Goal: Transaction & Acquisition: Purchase product/service

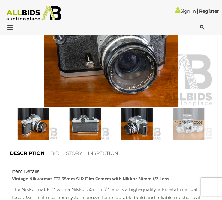
scroll to position [328, 0]
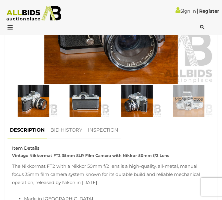
click at [64, 123] on link "BID HISTORY" at bounding box center [66, 130] width 37 height 18
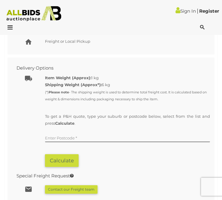
scroll to position [591, 0]
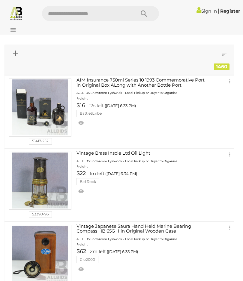
click at [23, 8] on img at bounding box center [16, 13] width 14 height 14
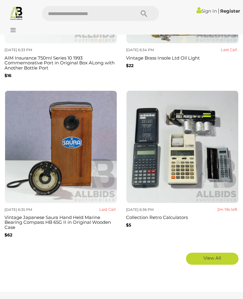
scroll to position [1005, 0]
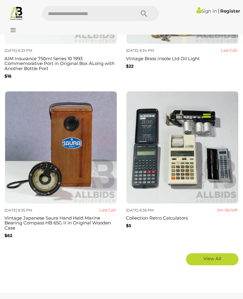
click at [165, 172] on img at bounding box center [183, 147] width 112 height 112
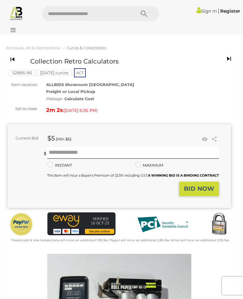
click at [71, 15] on input "text" at bounding box center [85, 13] width 87 height 15
type input "******"
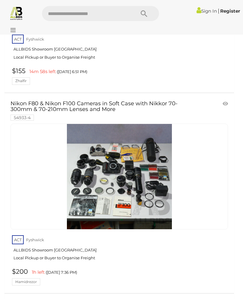
scroll to position [4504, 0]
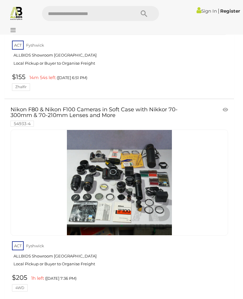
click at [72, 171] on img at bounding box center [119, 182] width 105 height 105
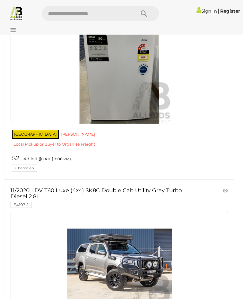
scroll to position [9588, 0]
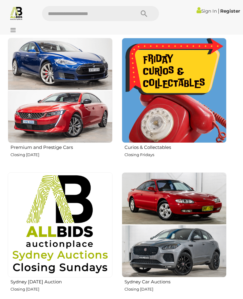
scroll to position [270, 0]
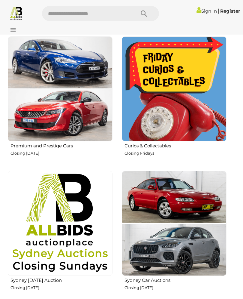
click at [207, 128] on img at bounding box center [174, 88] width 105 height 105
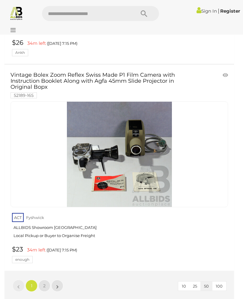
scroll to position [9736, 0]
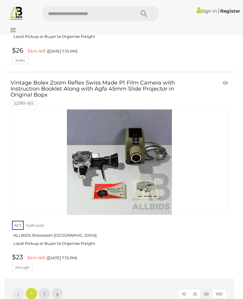
click at [45, 291] on span "2" at bounding box center [44, 293] width 2 height 5
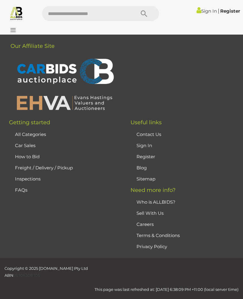
scroll to position [19, 0]
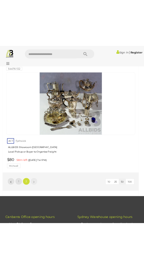
scroll to position [4578, 0]
